Goal: Task Accomplishment & Management: Manage account settings

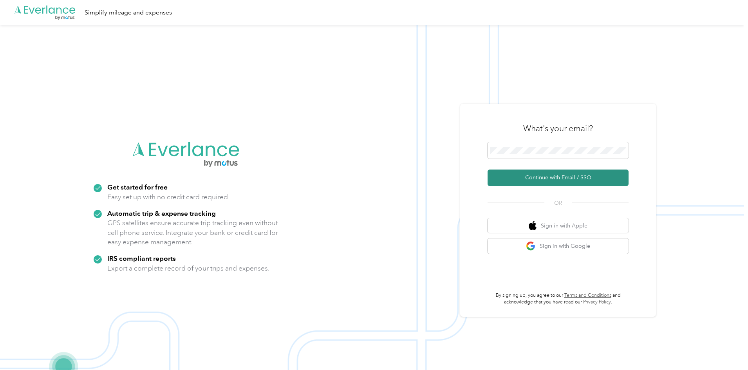
click at [561, 180] on button "Continue with Email / SSO" at bounding box center [557, 177] width 141 height 16
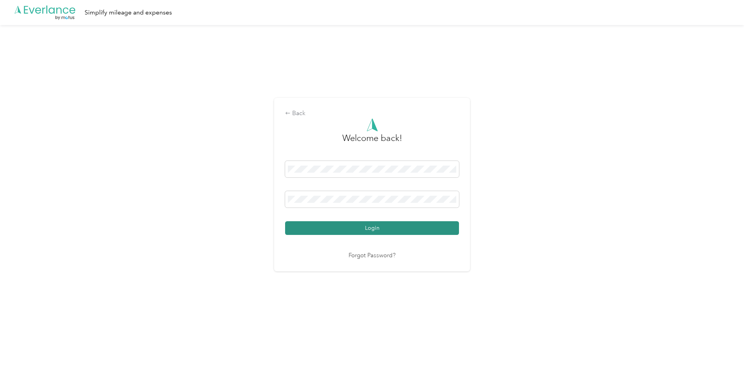
click at [333, 231] on button "Login" at bounding box center [372, 228] width 174 height 14
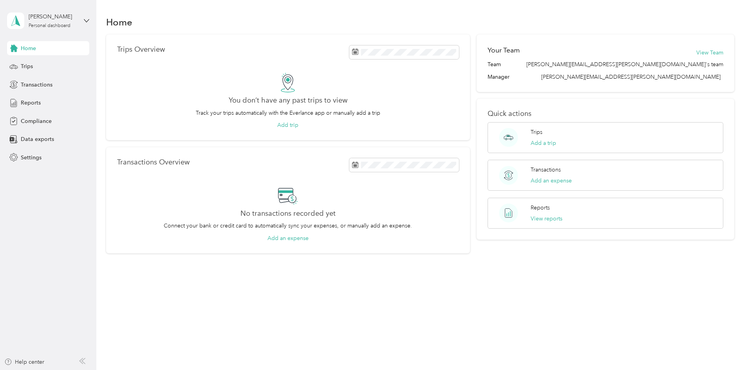
click at [37, 49] on div "Home" at bounding box center [48, 48] width 82 height 14
click at [83, 18] on div "[PERSON_NAME] Personal dashboard" at bounding box center [48, 20] width 82 height 27
click at [132, 21] on div "Home" at bounding box center [420, 22] width 628 height 16
click at [43, 70] on div "Trips" at bounding box center [48, 66] width 82 height 14
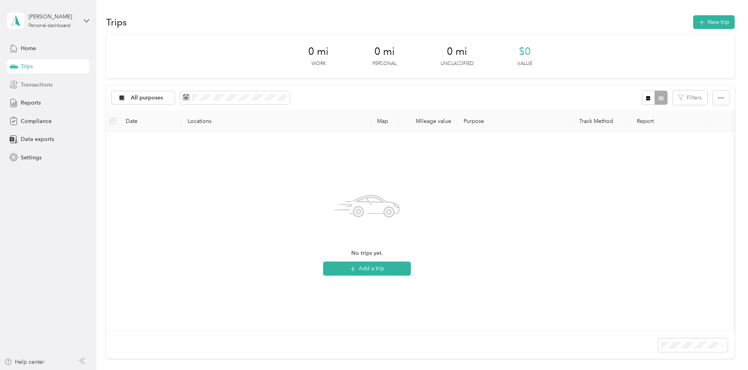
click at [44, 86] on span "Transactions" at bounding box center [37, 85] width 32 height 8
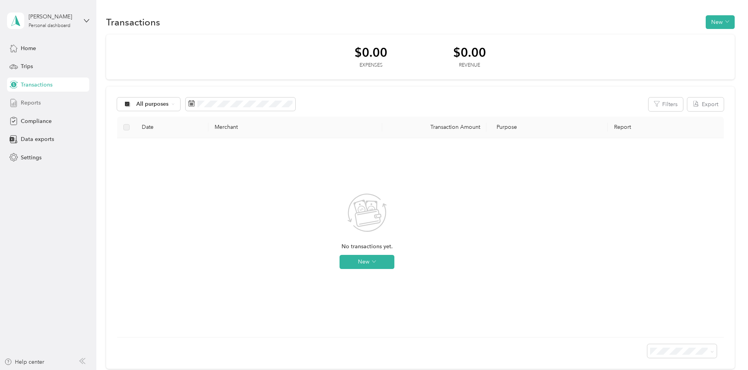
click at [40, 103] on div "Reports" at bounding box center [48, 103] width 82 height 14
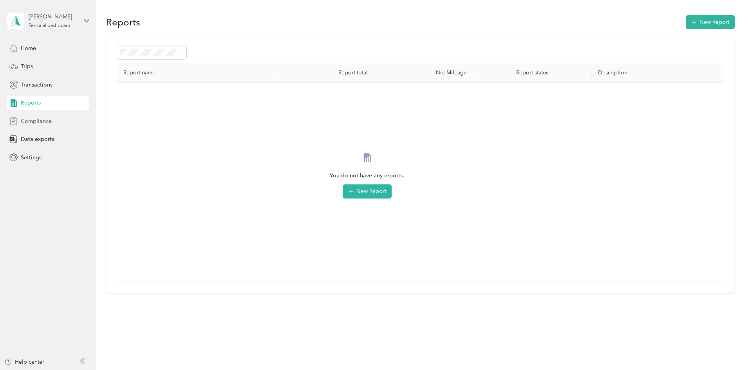
click at [47, 122] on span "Compliance" at bounding box center [36, 121] width 31 height 8
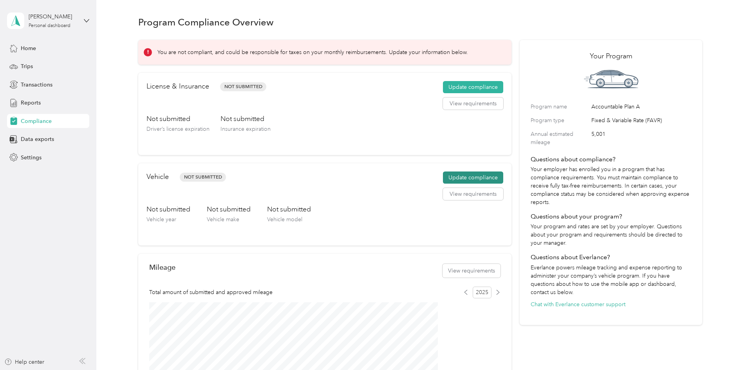
click at [456, 184] on button "Update compliance" at bounding box center [473, 177] width 60 height 13
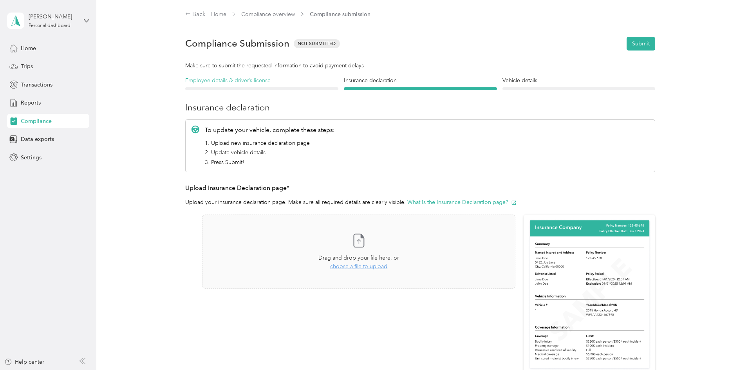
click at [260, 79] on h4 "Employee details & driver’s license" at bounding box center [261, 80] width 153 height 8
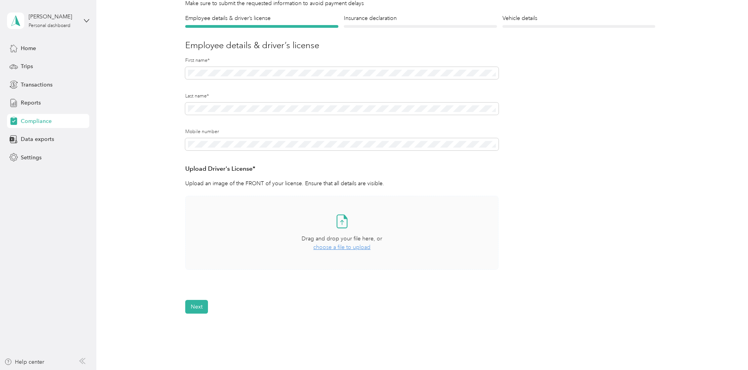
scroll to position [78, 0]
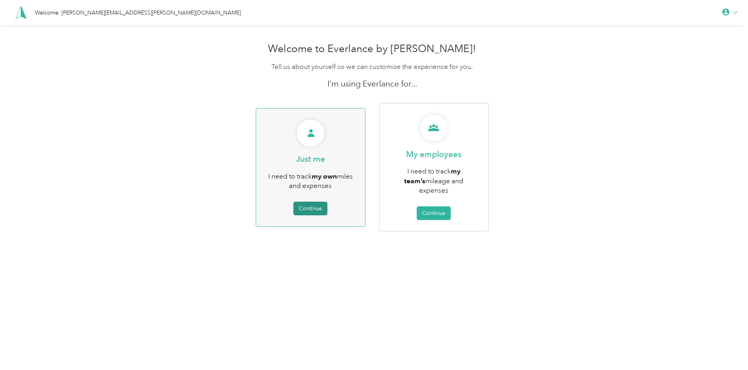
click at [316, 202] on button "Continue" at bounding box center [310, 209] width 34 height 14
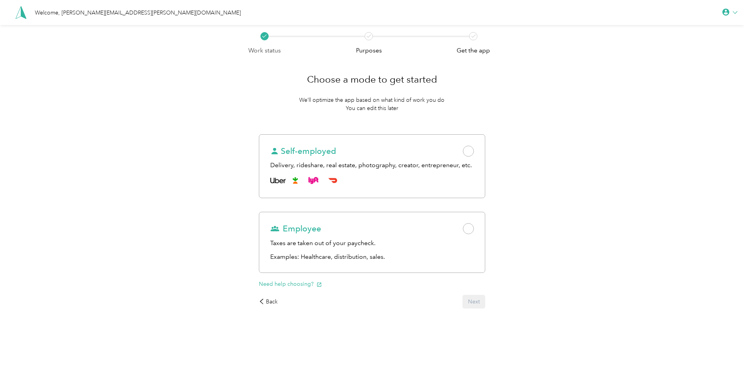
click at [737, 13] on icon at bounding box center [734, 12] width 5 height 5
click at [549, 84] on div "Work status Purposes Get the app Choose a mode to get started We’ll optimize th…" at bounding box center [372, 191] width 744 height 333
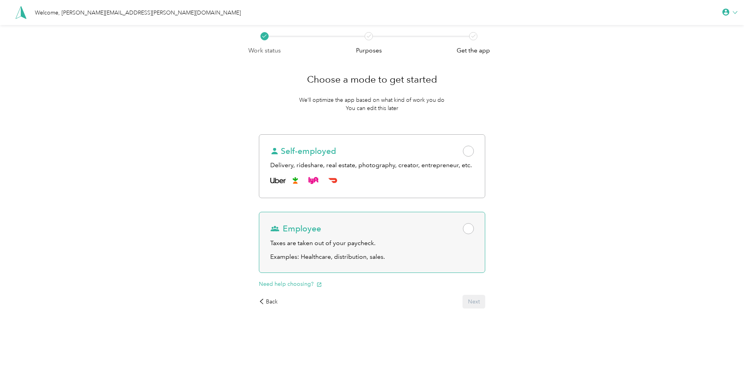
click at [307, 223] on div "Employee Taxes are taken out of your paycheck. Examples: Healthcare, distributi…" at bounding box center [372, 242] width 226 height 61
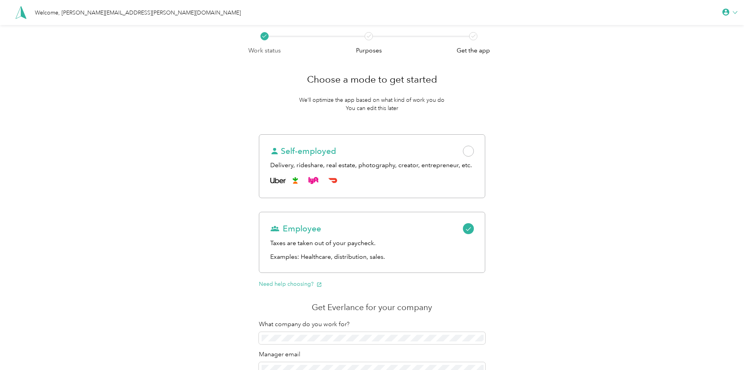
click at [25, 10] on icon at bounding box center [20, 12] width 11 height 13
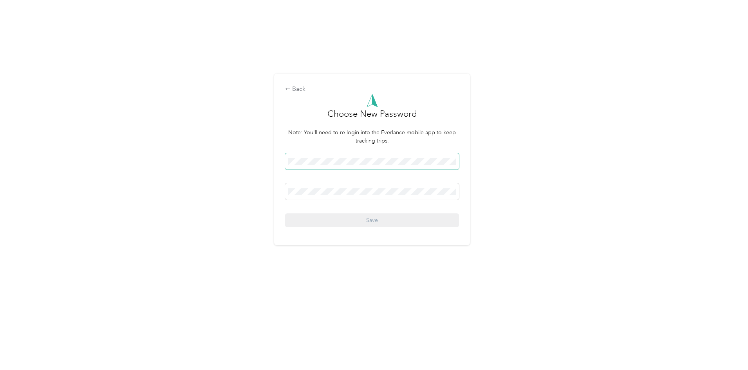
click at [335, 154] on span at bounding box center [372, 161] width 174 height 16
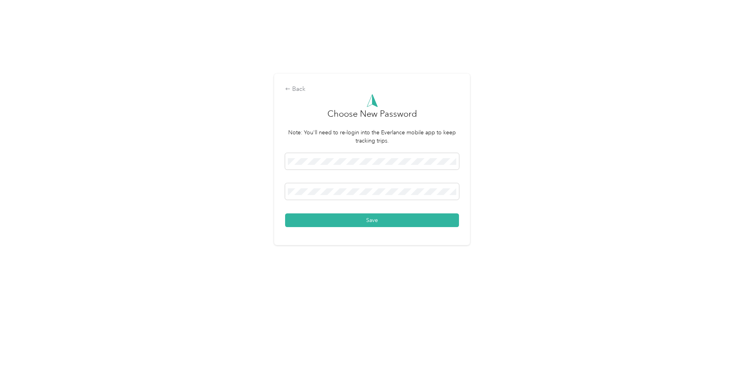
click at [315, 217] on button "Save" at bounding box center [372, 220] width 174 height 14
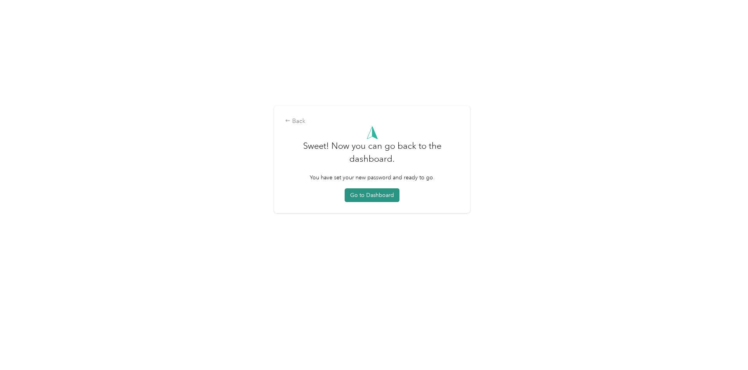
click at [374, 197] on button "Go to Dashboard" at bounding box center [371, 195] width 55 height 14
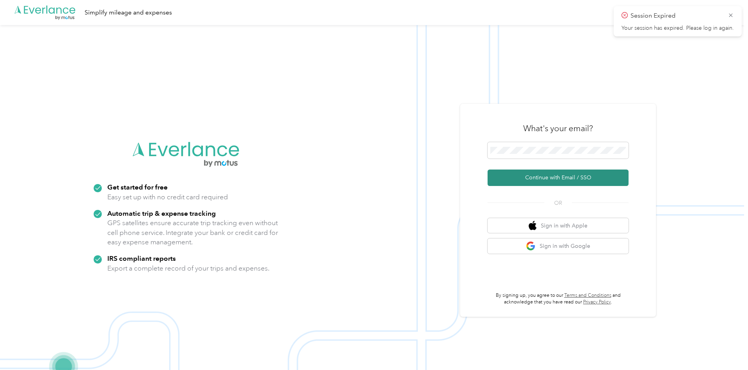
click at [559, 176] on button "Continue with Email / SSO" at bounding box center [557, 177] width 141 height 16
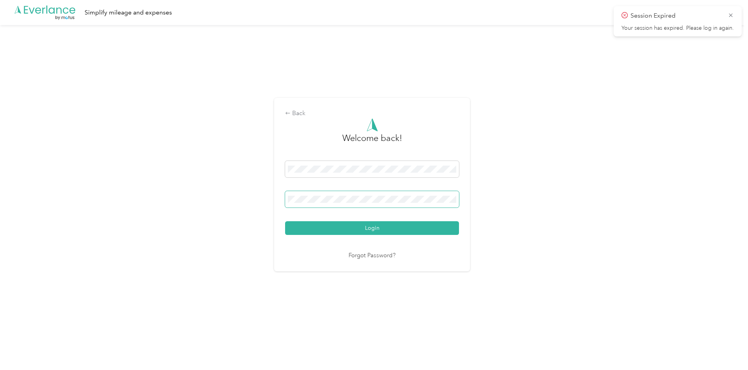
click at [399, 203] on span at bounding box center [372, 199] width 174 height 16
click at [362, 229] on button "Login" at bounding box center [372, 228] width 174 height 14
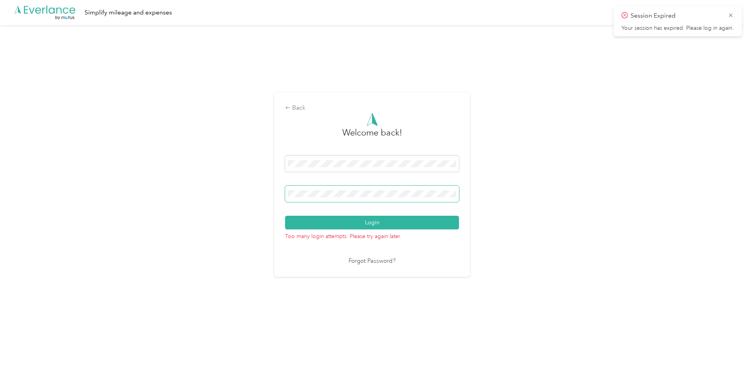
click at [275, 193] on div "Back Welcome back! Login Too many login attempts. Please try again later. Forgo…" at bounding box center [372, 188] width 744 height 326
click at [297, 218] on button "Login" at bounding box center [372, 223] width 174 height 14
click at [212, 174] on div "Back Welcome back! Login Too many login attempts. Please try again later. Forgo…" at bounding box center [372, 188] width 744 height 326
click at [285, 216] on button "Login" at bounding box center [372, 223] width 174 height 14
drag, startPoint x: 508, startPoint y: 286, endPoint x: 498, endPoint y: 284, distance: 10.4
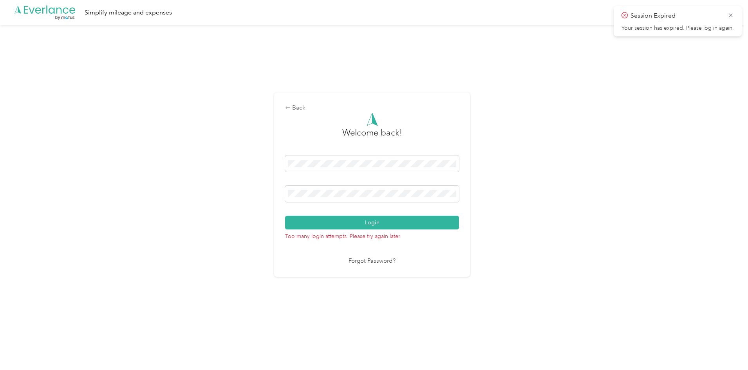
click at [508, 286] on div "Back Welcome back! Login Too many login attempts. Please try again later. Forgo…" at bounding box center [372, 188] width 744 height 326
click at [731, 10] on div "Session Expired Your session has expired. Please log in again." at bounding box center [677, 21] width 128 height 30
click at [731, 14] on icon at bounding box center [730, 15] width 4 height 4
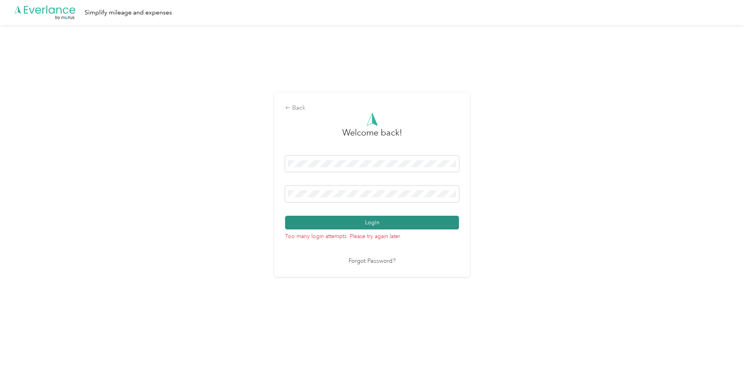
click at [389, 224] on button "Login" at bounding box center [372, 223] width 174 height 14
